Goal: Go to known website: Go to known website

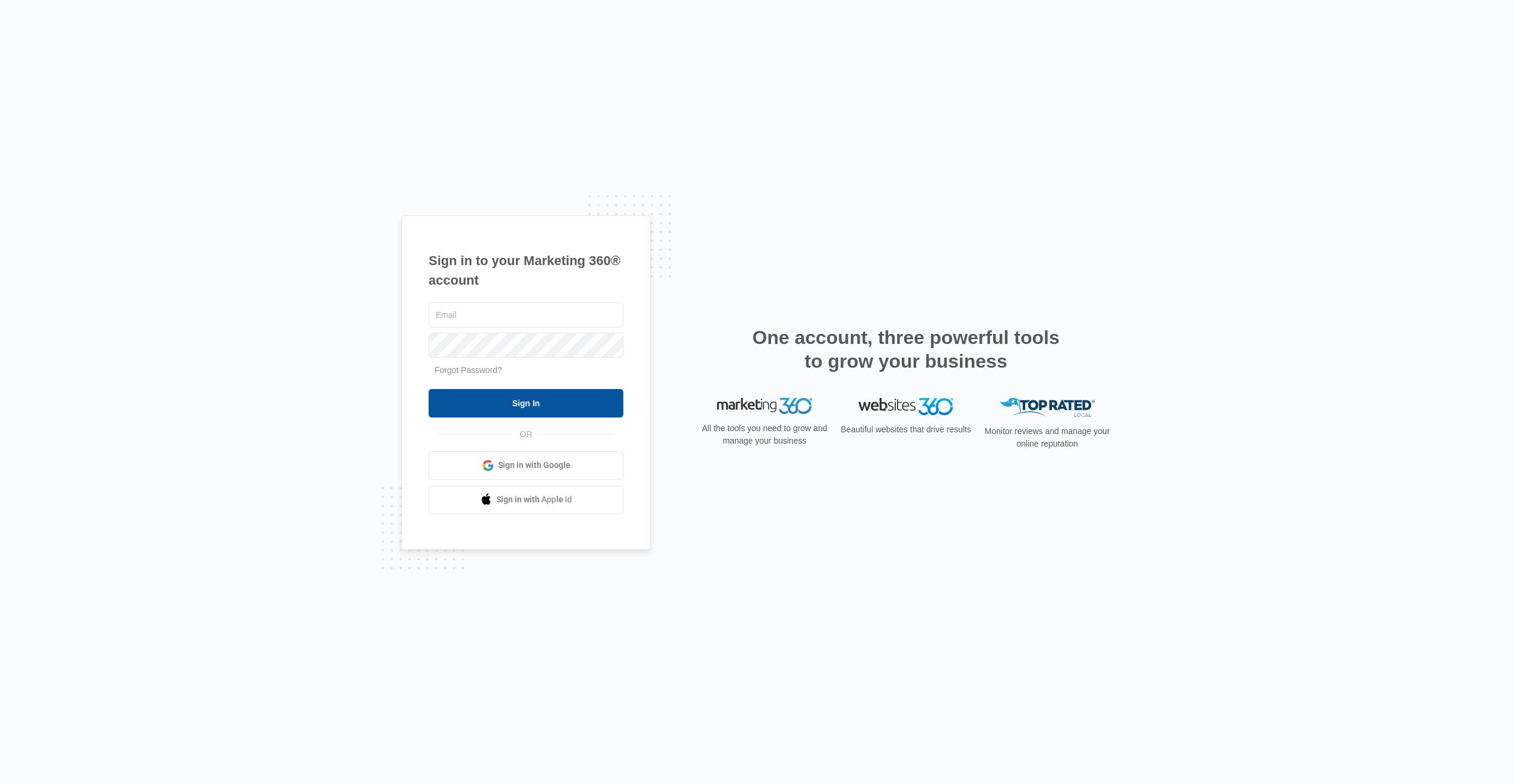
type input "[EMAIL_ADDRESS][DOMAIN_NAME]"
click at [485, 411] on input "Sign In" at bounding box center [526, 403] width 195 height 28
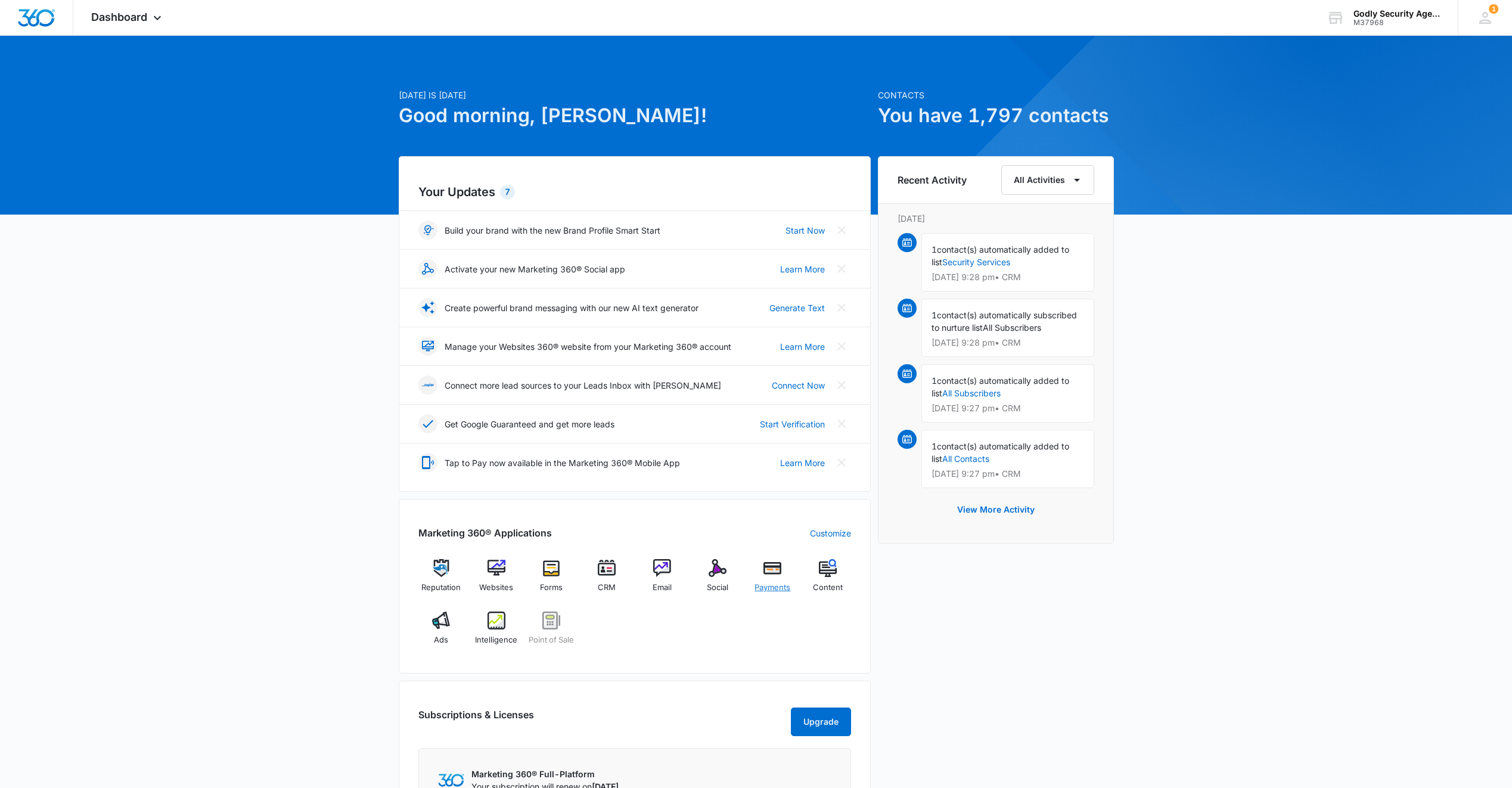
click at [777, 564] on img at bounding box center [772, 569] width 18 height 18
